Goal: Entertainment & Leisure: Consume media (video, audio)

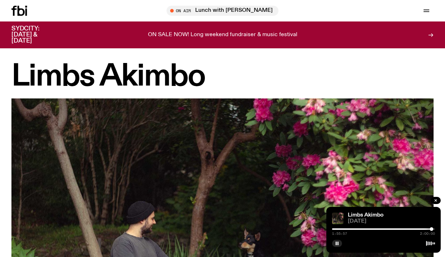
scroll to position [755, 0]
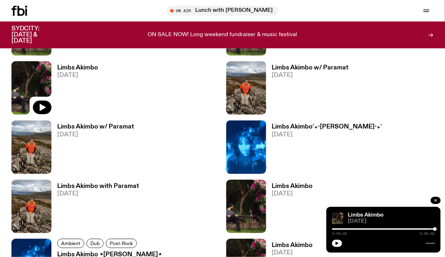
click at [72, 72] on span "[DATE]" at bounding box center [77, 75] width 41 height 6
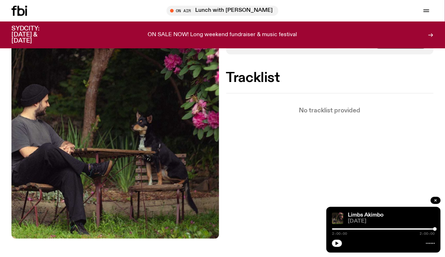
scroll to position [173, 0]
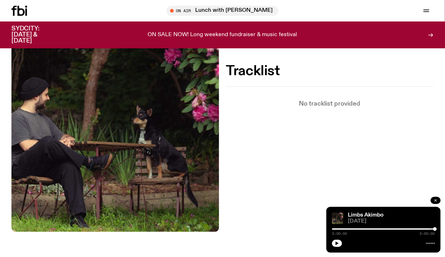
click at [434, 198] on icon "button" at bounding box center [436, 200] width 4 height 4
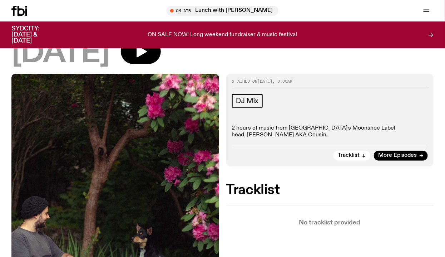
scroll to position [0, 0]
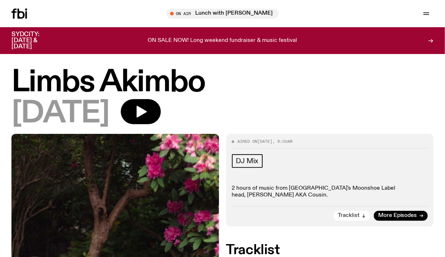
click at [366, 214] on icon "button" at bounding box center [364, 216] width 4 height 4
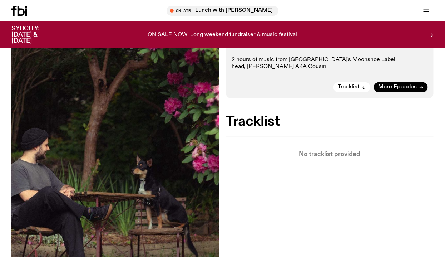
scroll to position [107, 0]
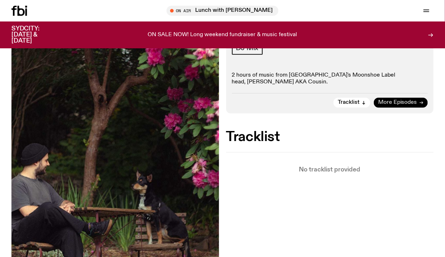
click at [403, 104] on span "More Episodes" at bounding box center [397, 102] width 39 height 5
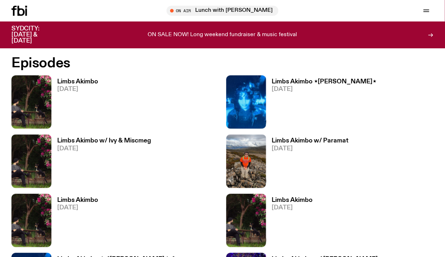
scroll to position [396, 0]
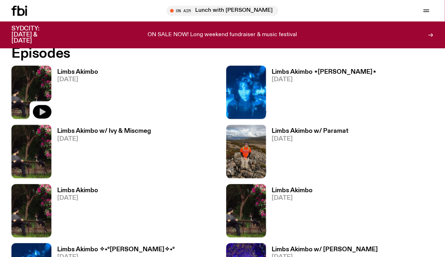
click at [42, 111] on icon "button" at bounding box center [43, 112] width 6 height 7
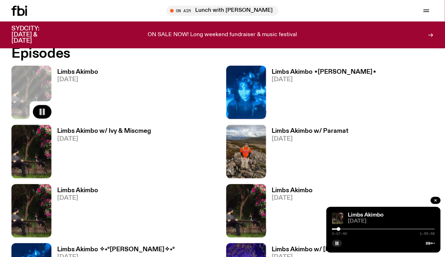
drag, startPoint x: 333, startPoint y: 228, endPoint x: 340, endPoint y: 228, distance: 6.8
click at [340, 228] on div at bounding box center [339, 229] width 4 height 4
drag, startPoint x: 340, startPoint y: 228, endPoint x: 345, endPoint y: 228, distance: 5.4
click at [345, 228] on div at bounding box center [345, 229] width 4 height 4
drag, startPoint x: 345, startPoint y: 228, endPoint x: 355, endPoint y: 227, distance: 9.7
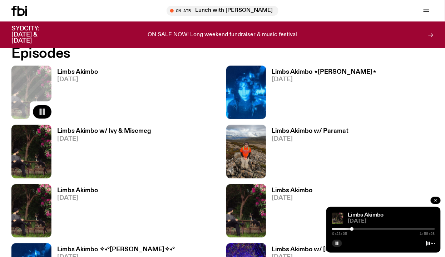
click at [354, 227] on div at bounding box center [352, 229] width 4 height 4
click at [257, 112] on icon "button" at bounding box center [258, 112] width 6 height 7
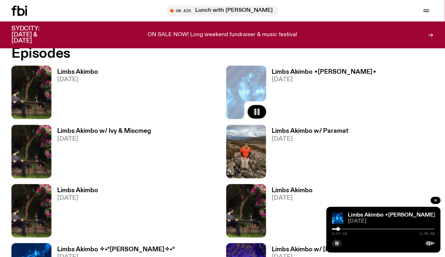
drag, startPoint x: 333, startPoint y: 227, endPoint x: 339, endPoint y: 227, distance: 5.4
click at [339, 227] on div at bounding box center [339, 229] width 4 height 4
